Goal: Task Accomplishment & Management: Manage account settings

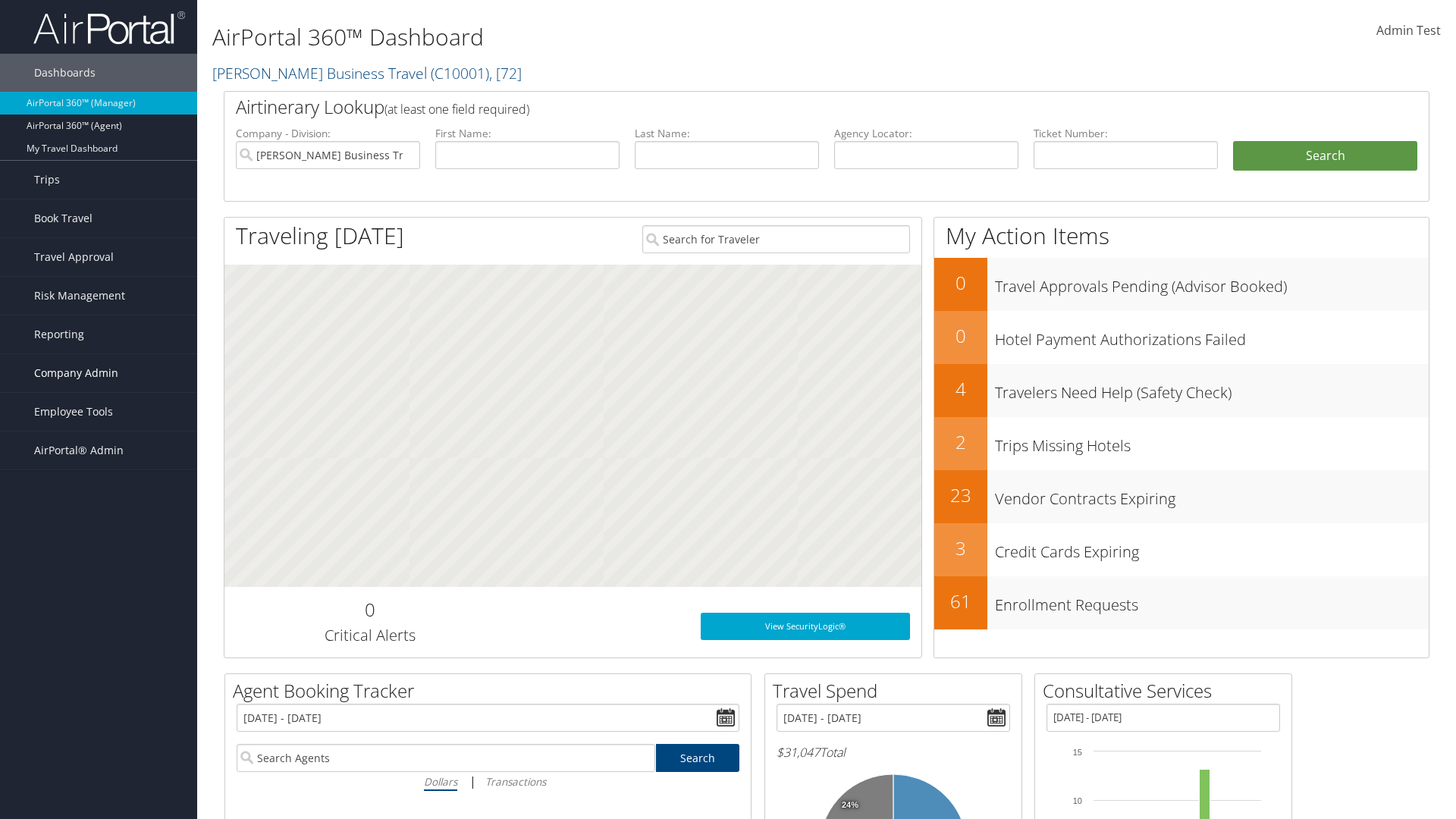
click at [98, 373] on span "Company Admin" at bounding box center [76, 373] width 84 height 38
click at [98, 449] on link "People" at bounding box center [98, 448] width 197 height 23
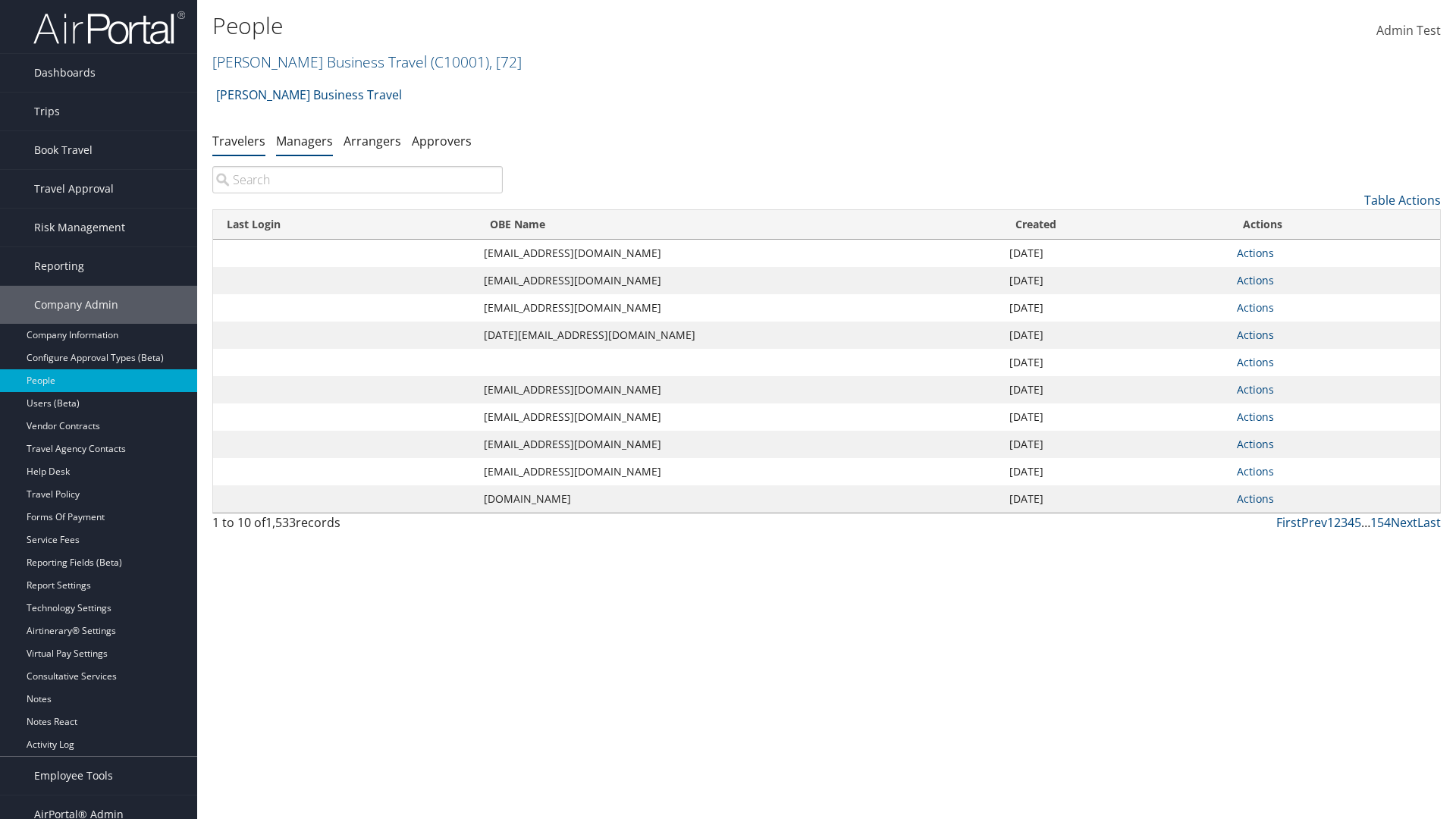
click at [304, 140] on link "Managers" at bounding box center [304, 141] width 57 height 17
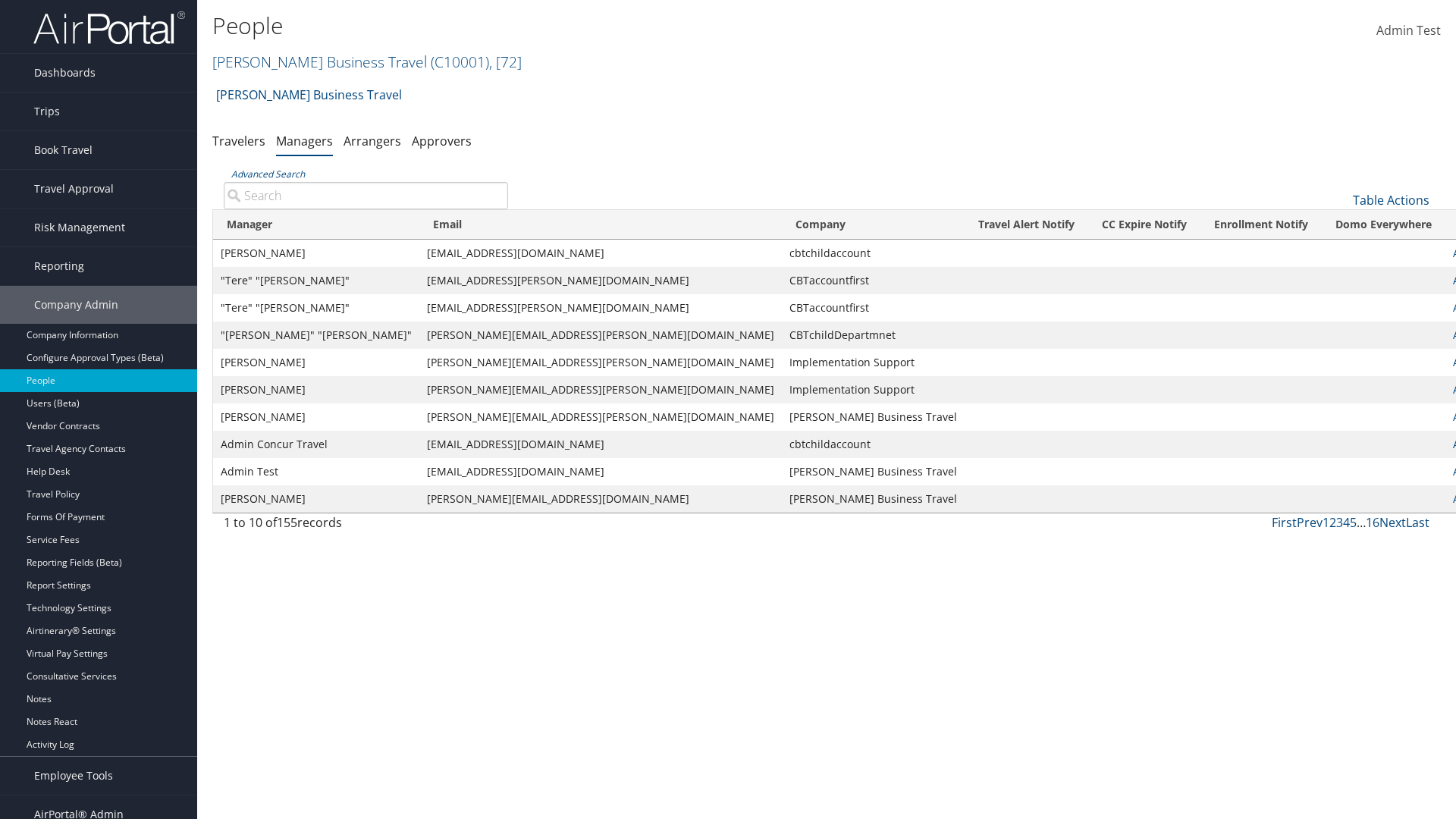
click at [366, 195] on input "Advanced Search" at bounding box center [366, 195] width 284 height 27
type input "Leon Rosenberg"
click at [1453, 252] on link "Actions" at bounding box center [1471, 252] width 37 height 14
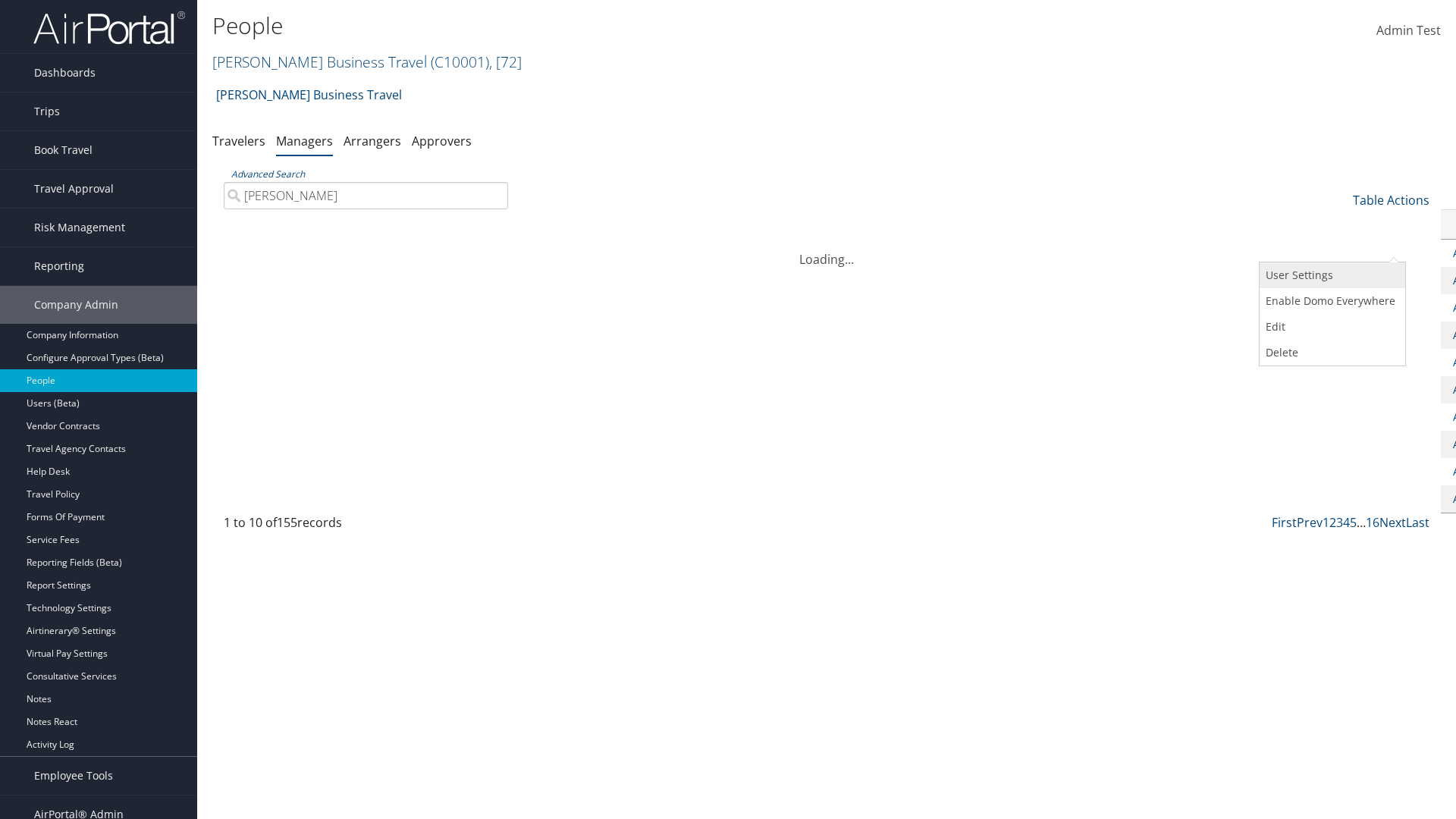
click at [1330, 275] on link "User Settings" at bounding box center [1330, 275] width 142 height 26
